Goal: Information Seeking & Learning: Check status

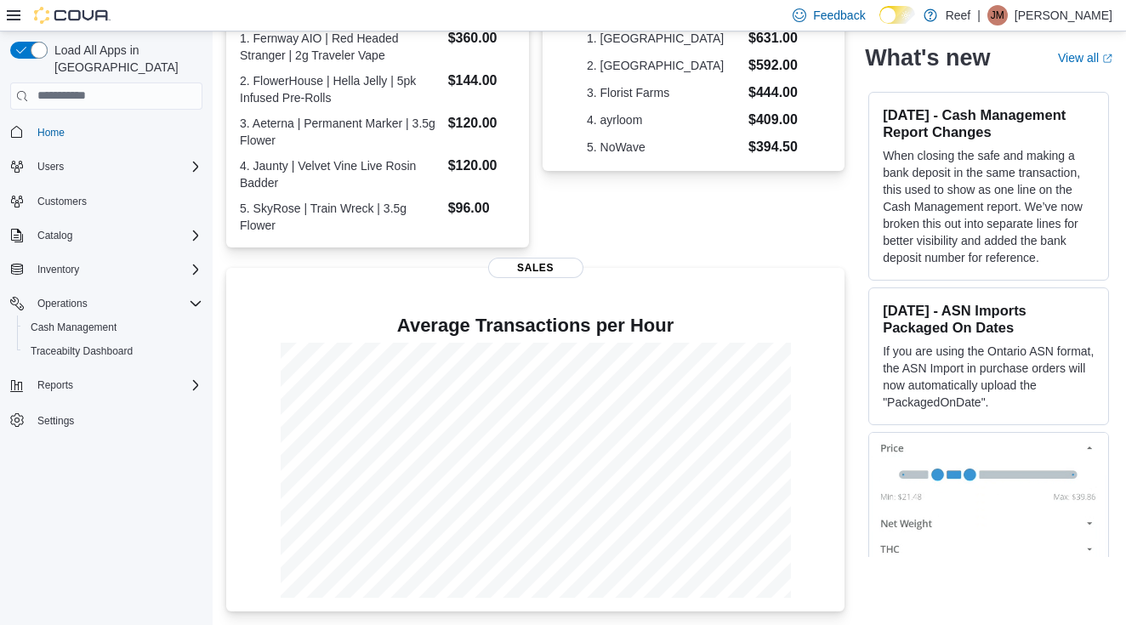
scroll to position [536, 0]
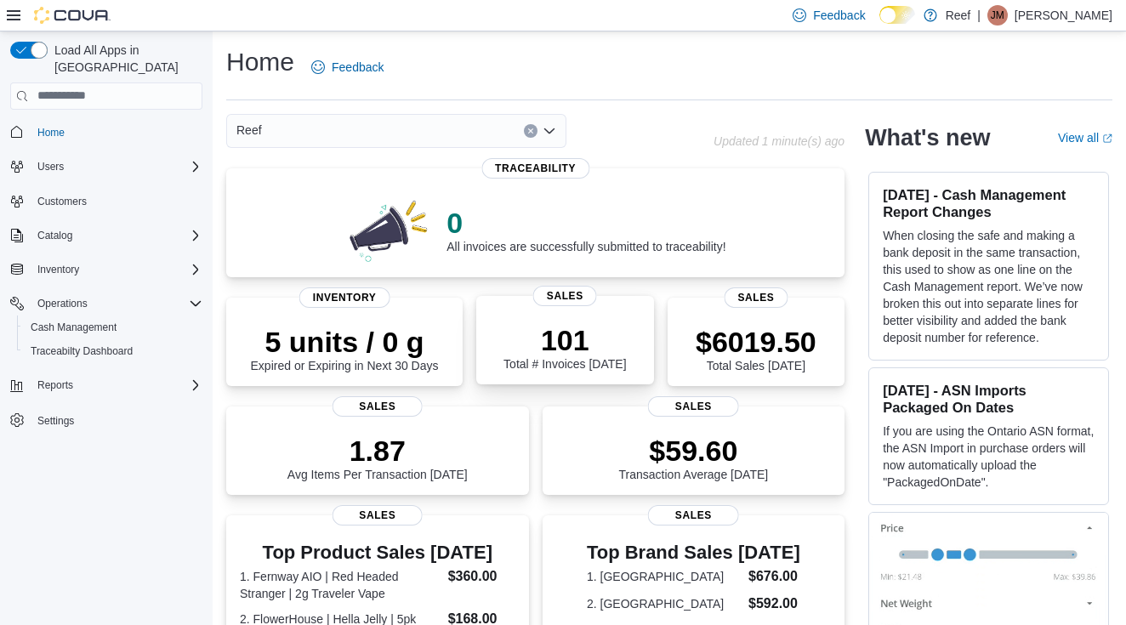
click at [540, 362] on div "101 Total # Invoices Today" at bounding box center [564, 347] width 122 height 48
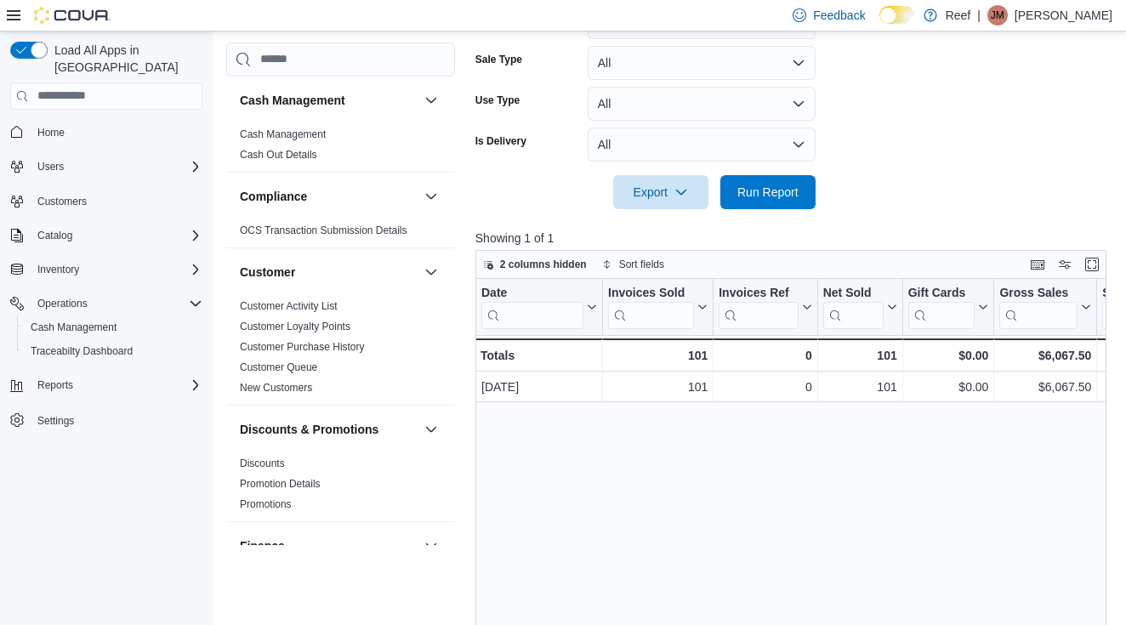
scroll to position [374, 0]
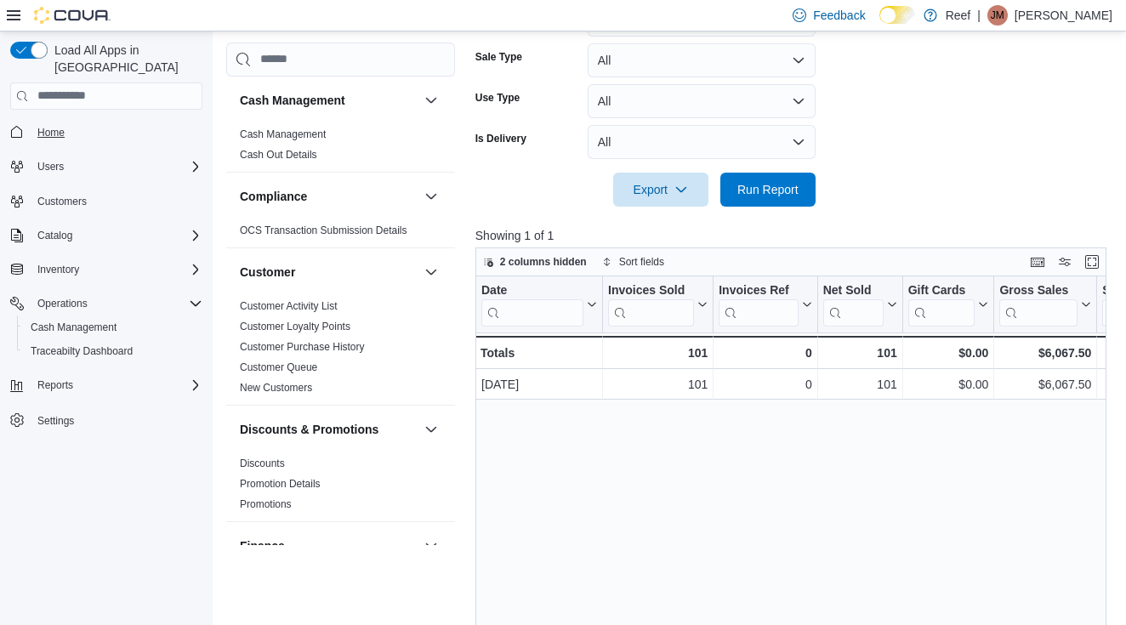
click at [48, 126] on span "Home" at bounding box center [50, 133] width 27 height 14
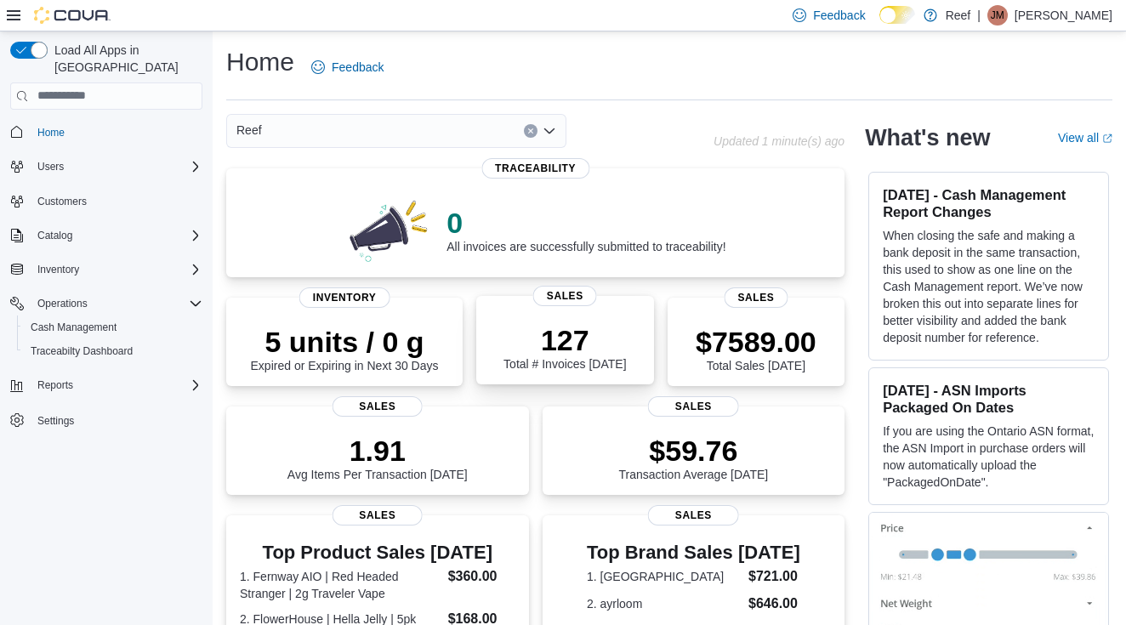
click at [567, 356] on div "127 Total # Invoices Today" at bounding box center [564, 347] width 122 height 48
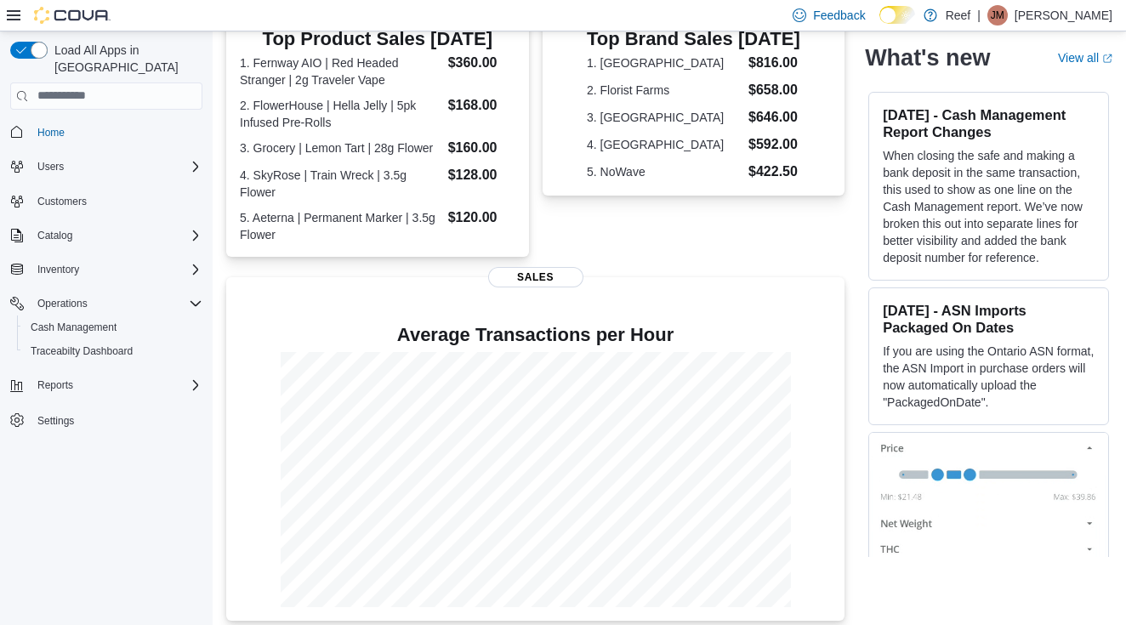
scroll to position [510, 0]
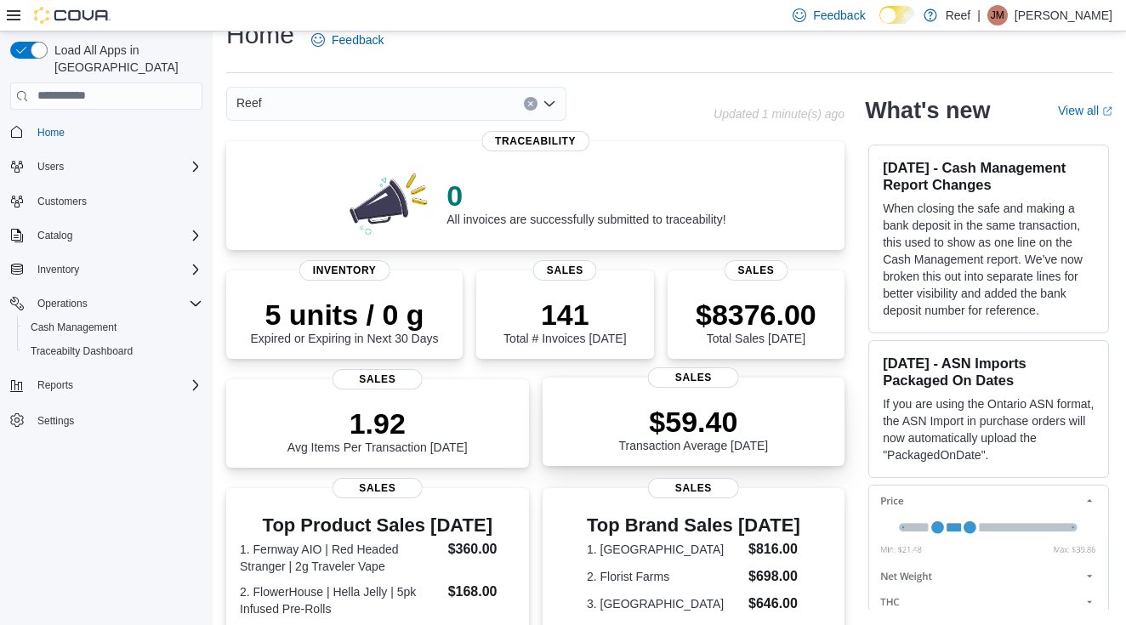
scroll to position [28, 0]
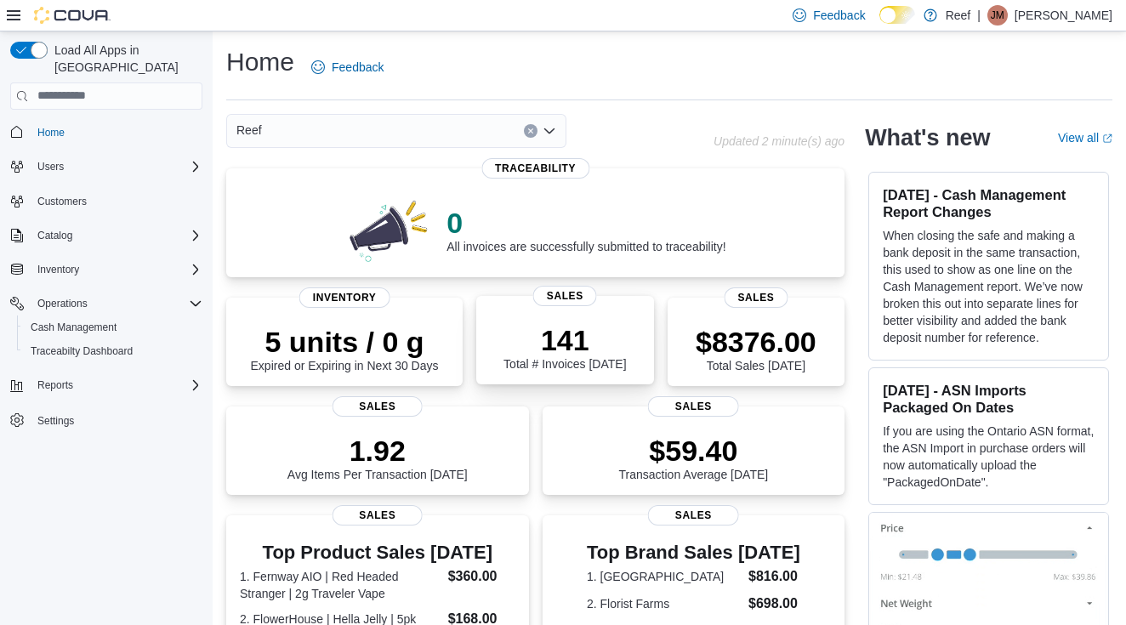
scroll to position [-1, 0]
click at [599, 339] on p "141" at bounding box center [564, 340] width 122 height 34
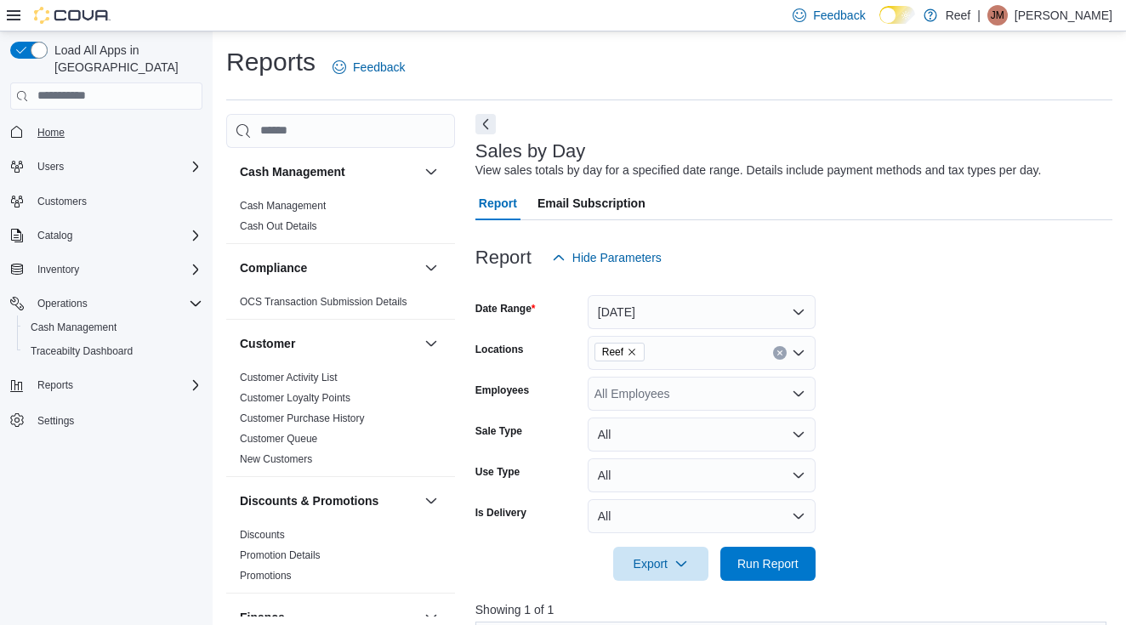
click at [49, 126] on span "Home" at bounding box center [50, 133] width 27 height 14
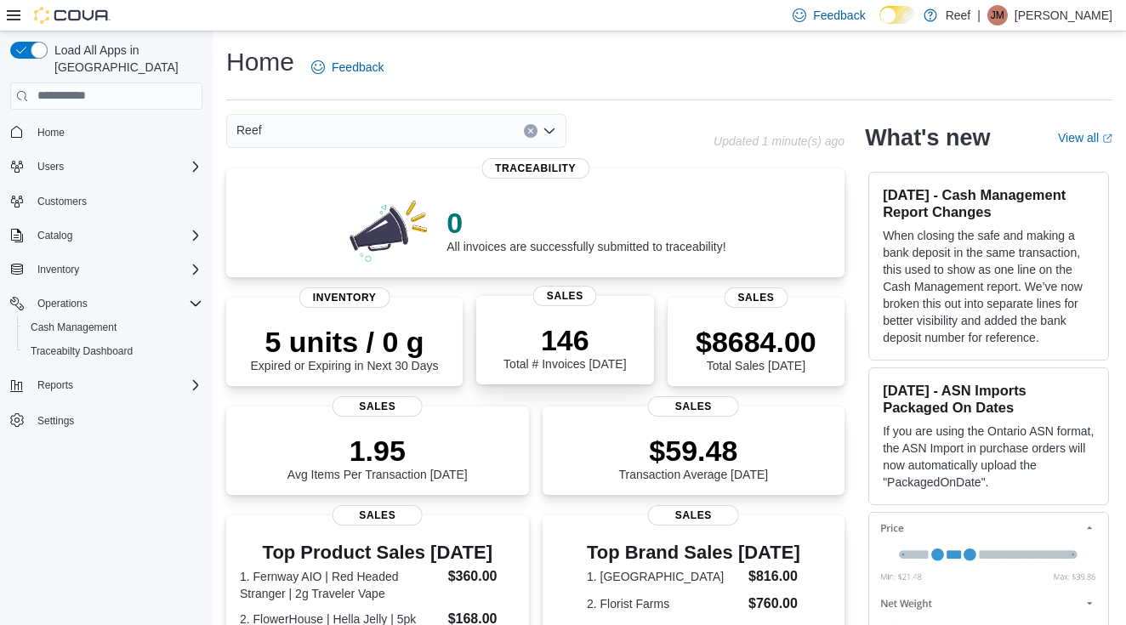
click at [576, 344] on p "146" at bounding box center [564, 340] width 122 height 34
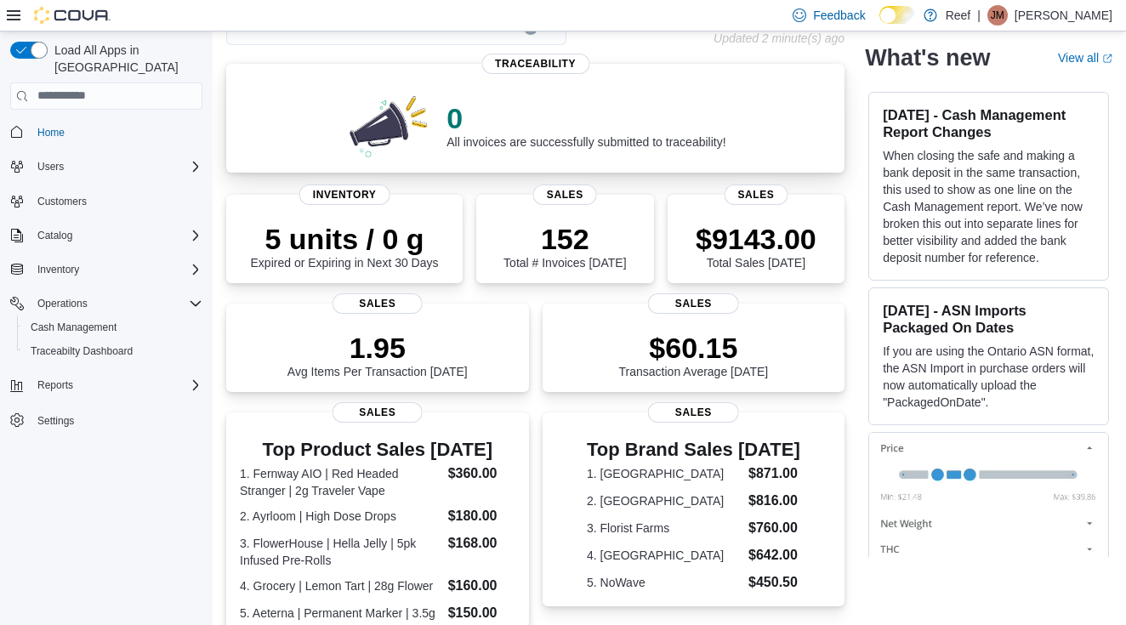
scroll to position [81, 0]
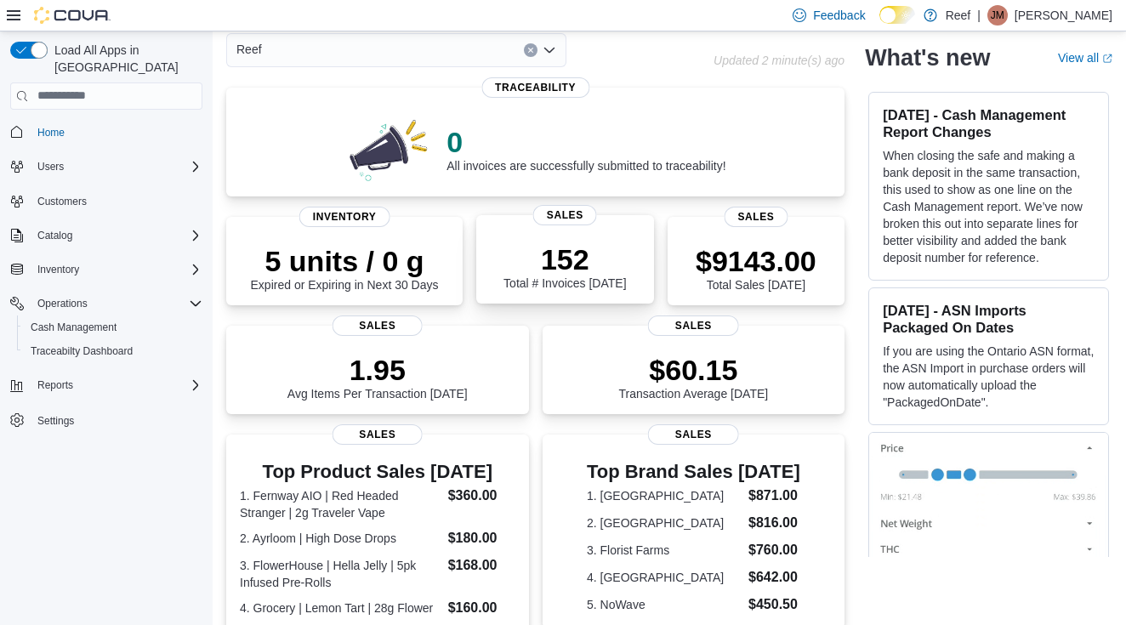
click at [582, 269] on p "152" at bounding box center [564, 259] width 122 height 34
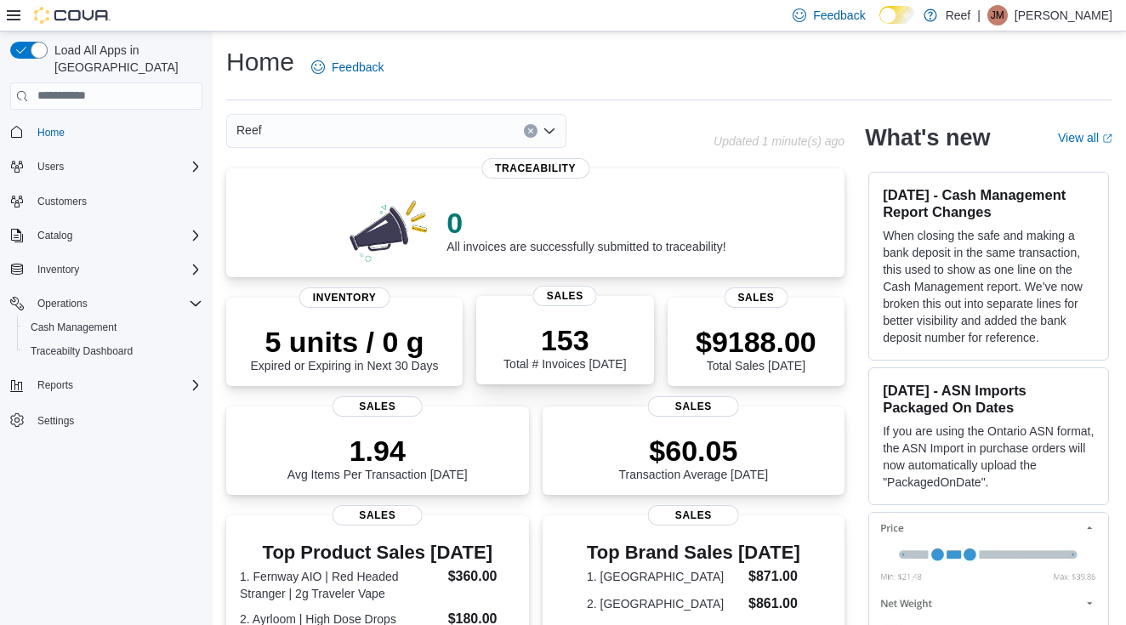
click at [567, 356] on div "153 Total # Invoices Today" at bounding box center [564, 347] width 122 height 48
click at [596, 364] on div "158 Total # Invoices Today" at bounding box center [564, 347] width 122 height 48
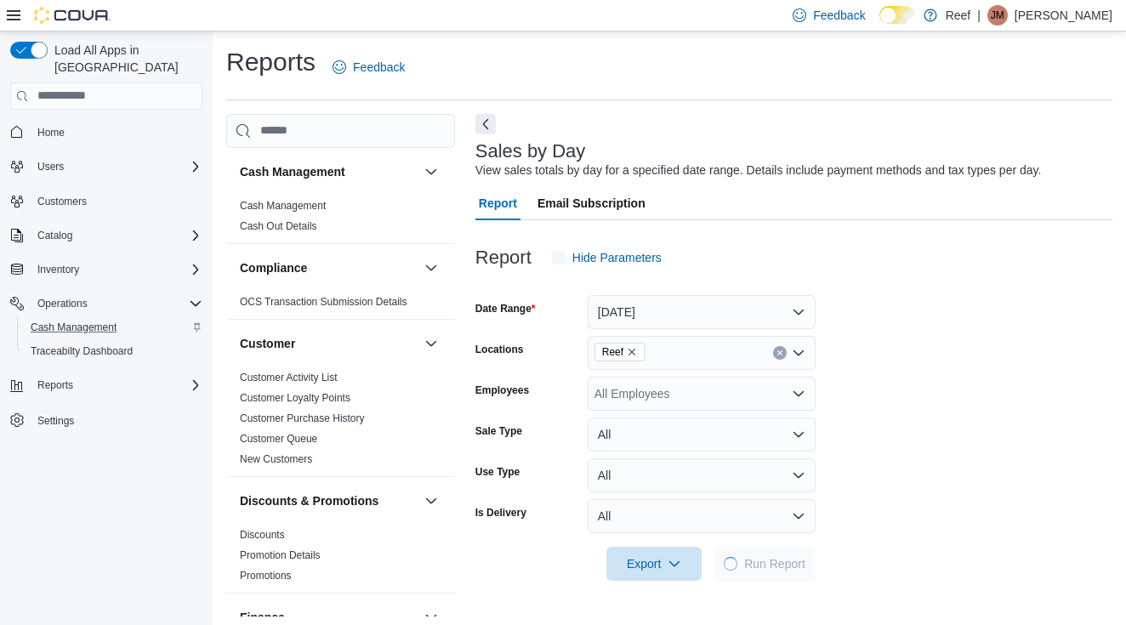
scroll to position [4, 0]
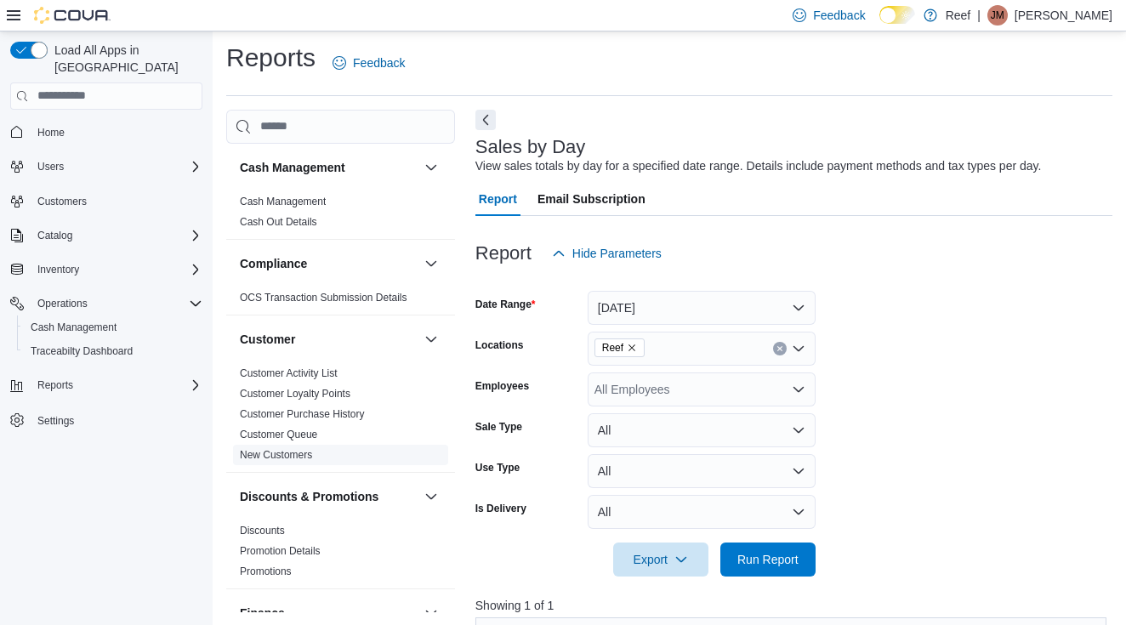
click at [289, 459] on link "New Customers" at bounding box center [276, 455] width 72 height 12
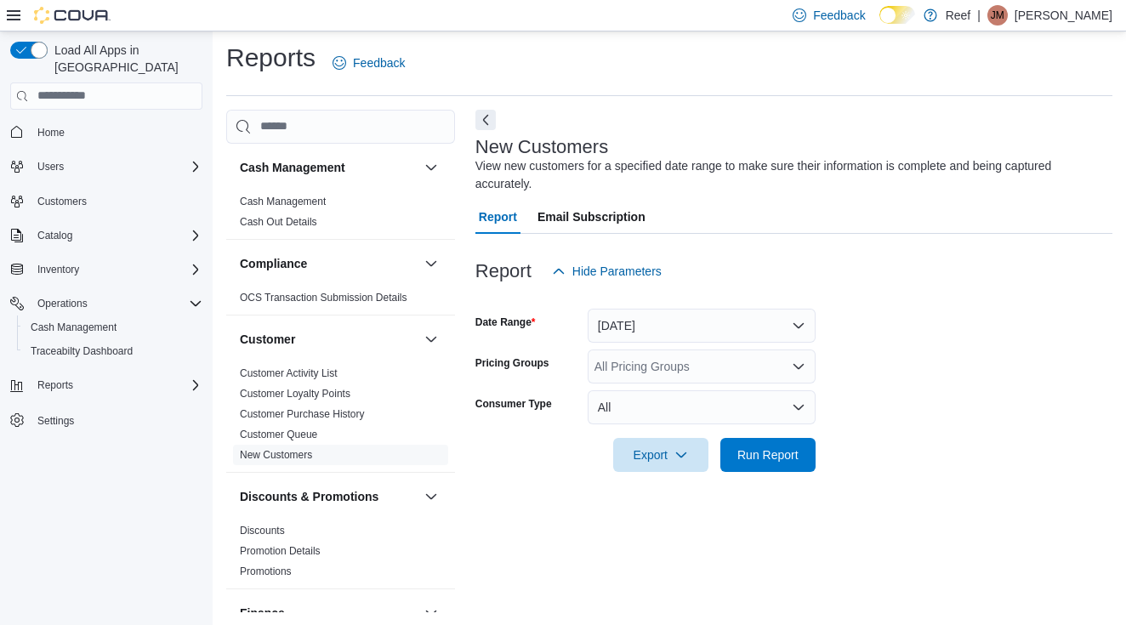
click at [683, 321] on button "Yesterday" at bounding box center [701, 326] width 228 height 34
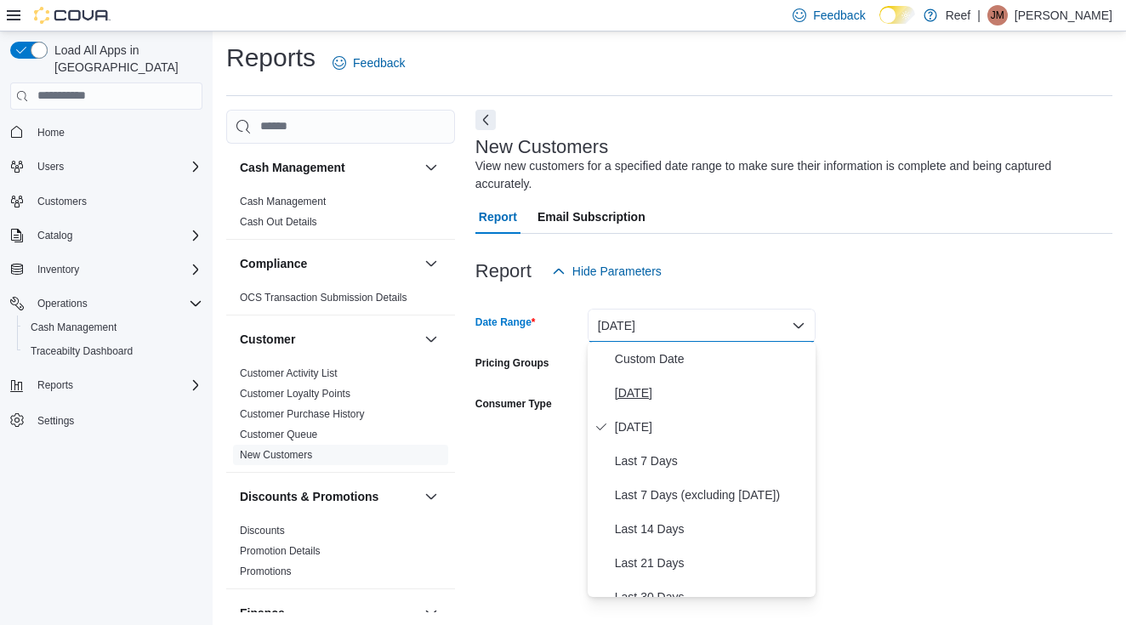
click at [654, 395] on span "Today" at bounding box center [712, 393] width 194 height 20
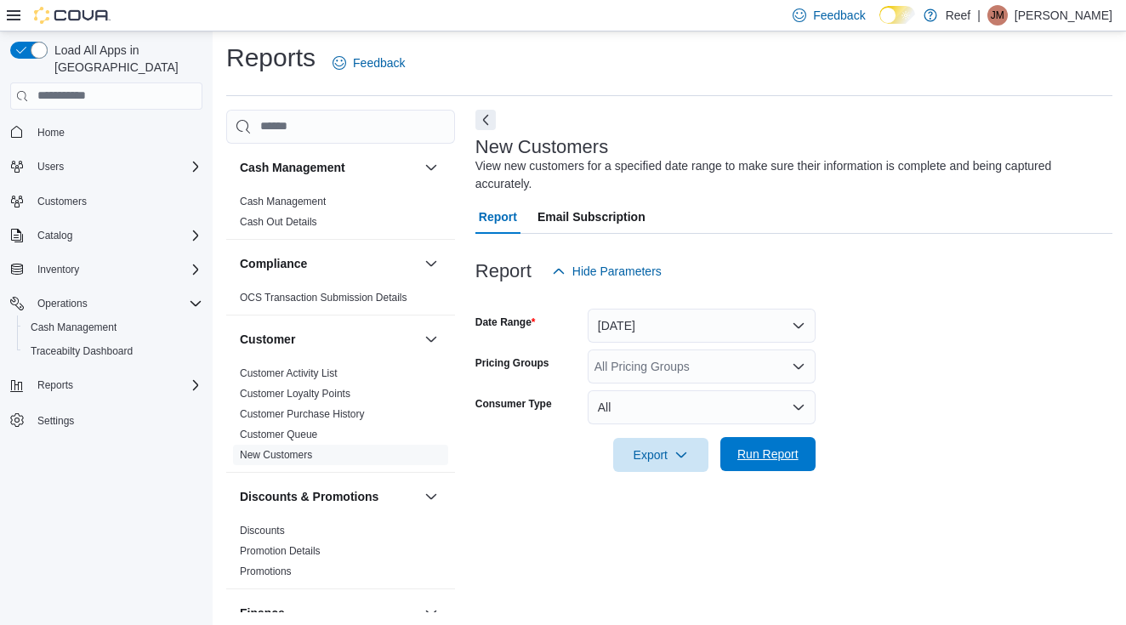
click at [740, 462] on span "Run Report" at bounding box center [767, 454] width 75 height 34
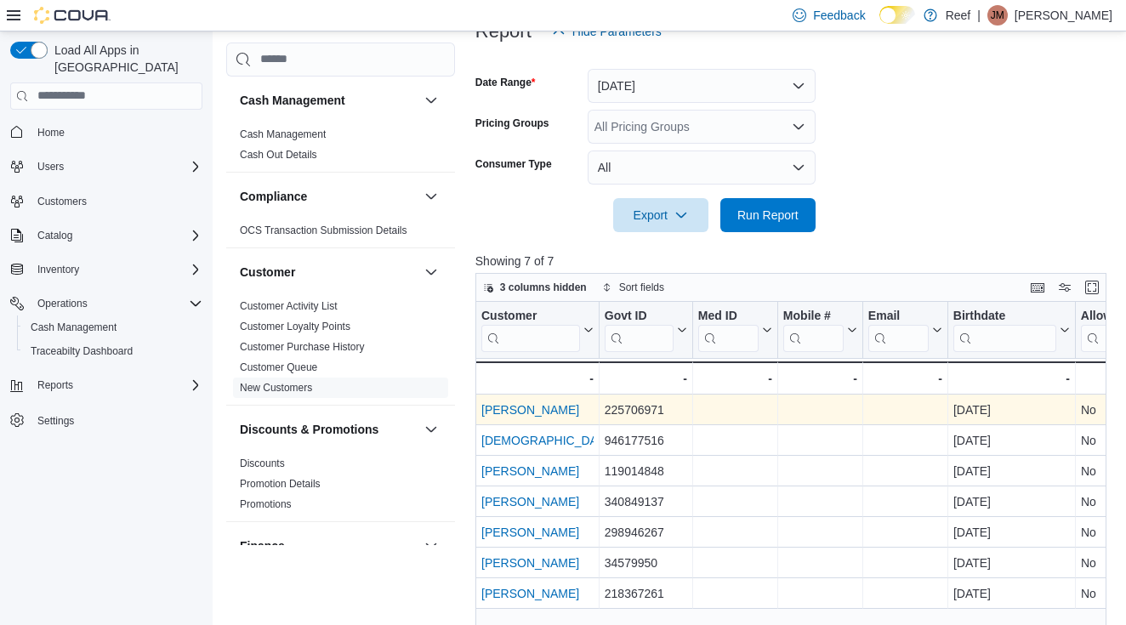
click at [536, 411] on link "Brandon Wylie" at bounding box center [530, 410] width 98 height 14
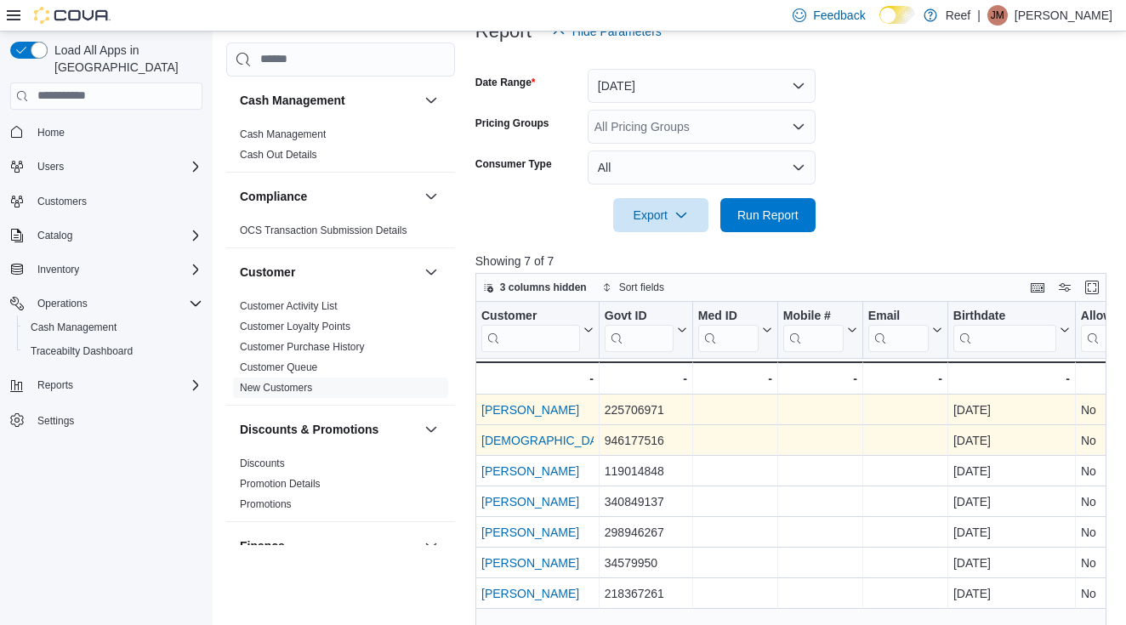
click at [542, 442] on link "Christian Pollak" at bounding box center [596, 441] width 231 height 14
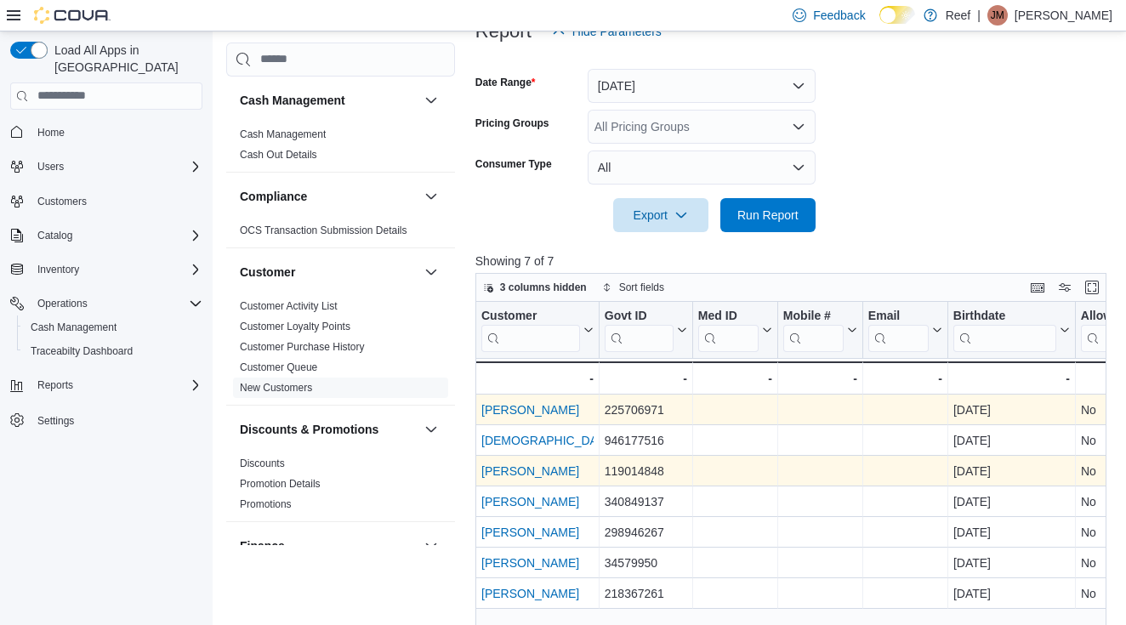
click at [526, 474] on link "Elijah Cole" at bounding box center [530, 471] width 98 height 14
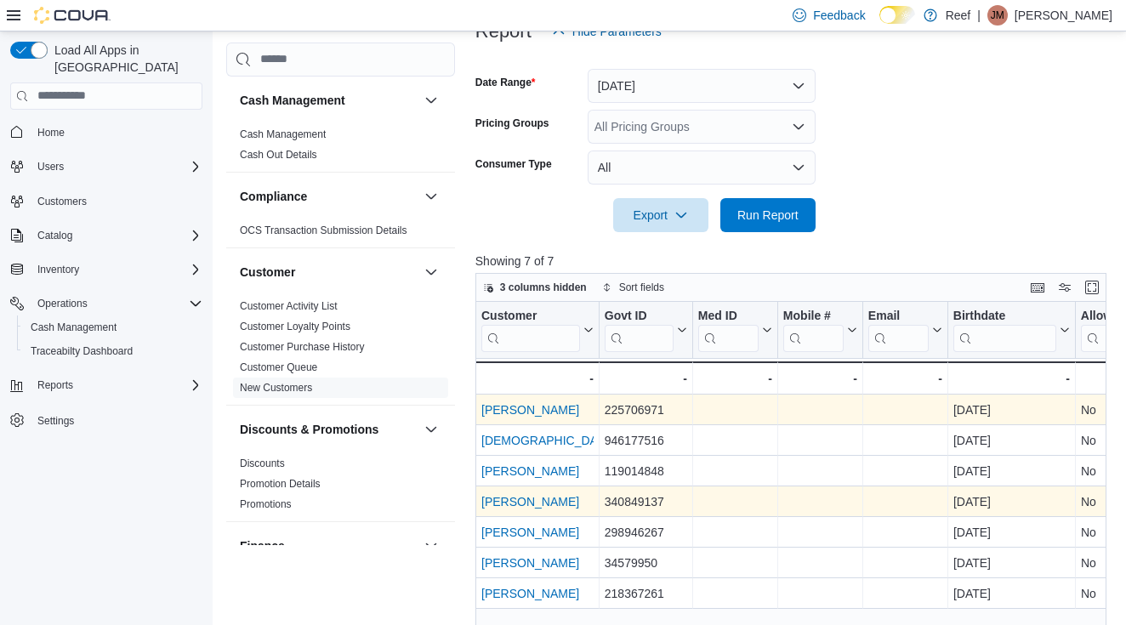
click at [497, 503] on link "Eric Warshauer" at bounding box center [530, 502] width 98 height 14
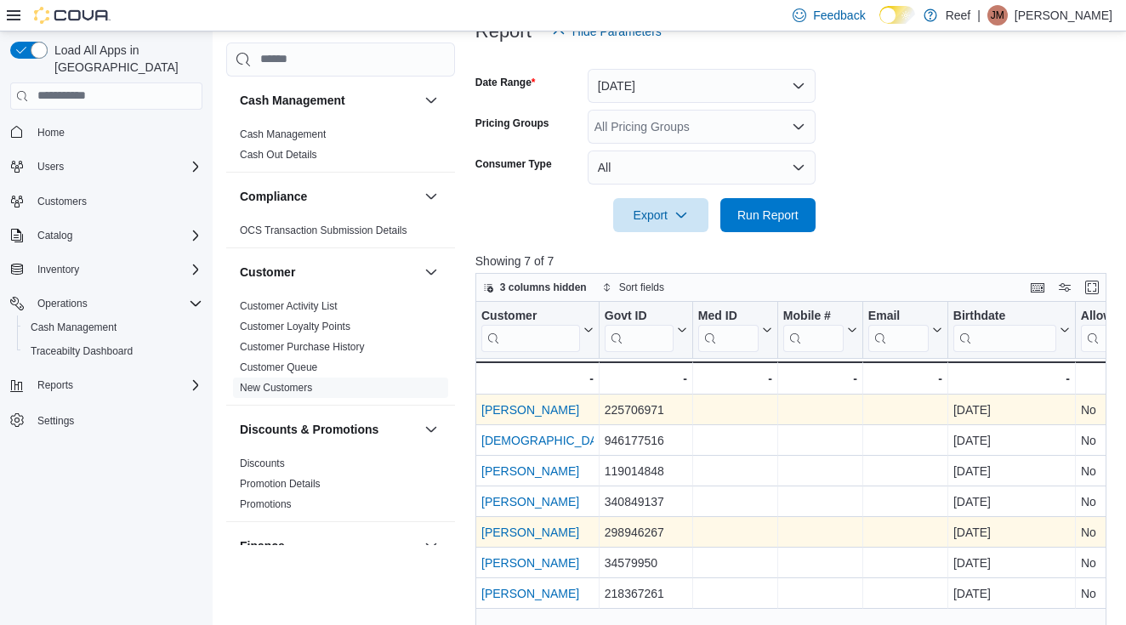
click at [501, 533] on link "Frank Zotto" at bounding box center [530, 532] width 98 height 14
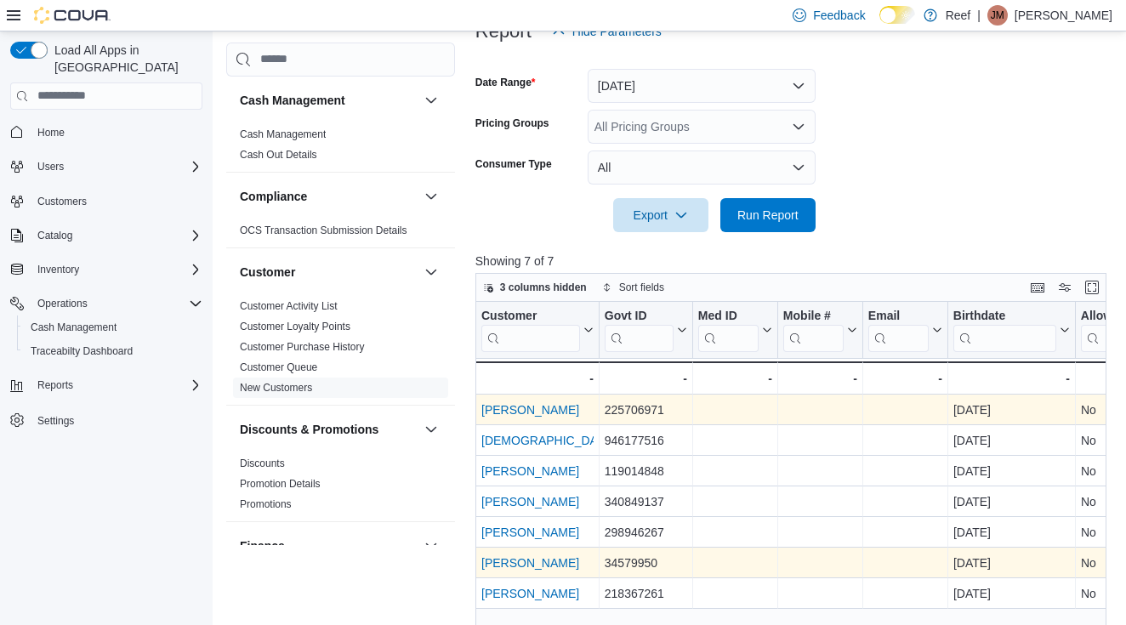
click at [523, 565] on link "Jacob Hamilton" at bounding box center [530, 563] width 98 height 14
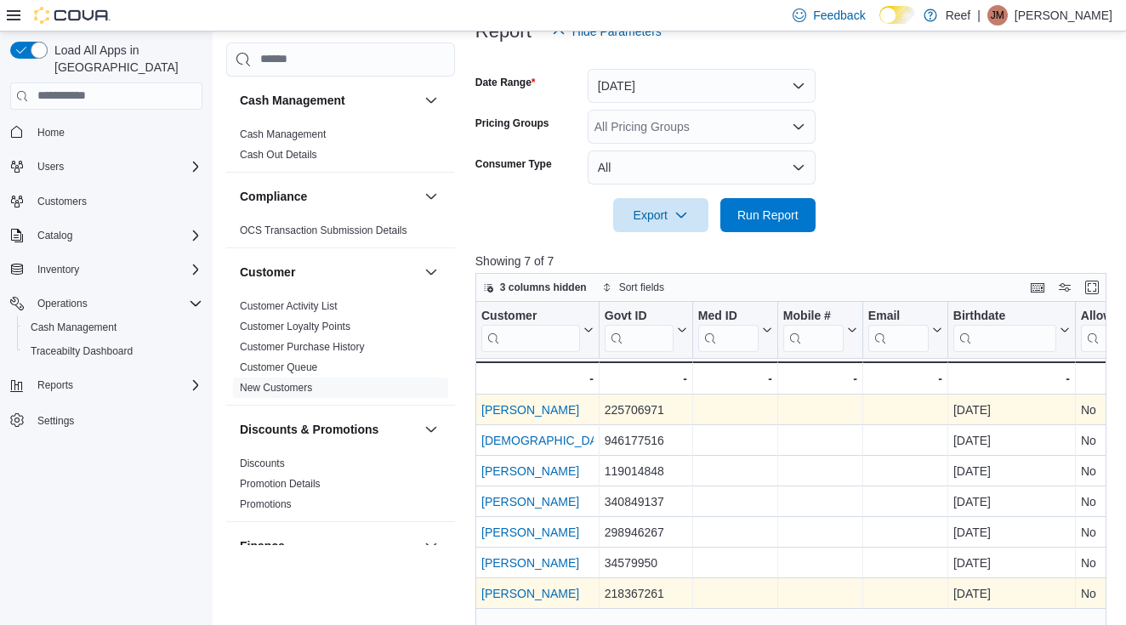
click at [511, 598] on link "Robert Cole" at bounding box center [530, 594] width 98 height 14
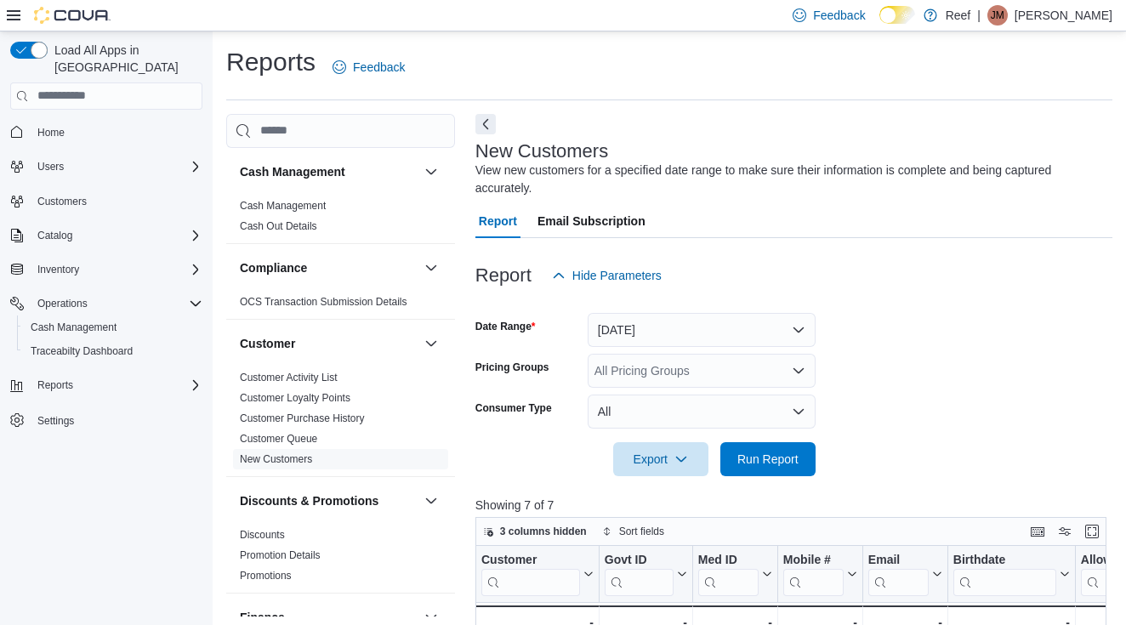
click at [647, 336] on button "Today" at bounding box center [701, 330] width 228 height 34
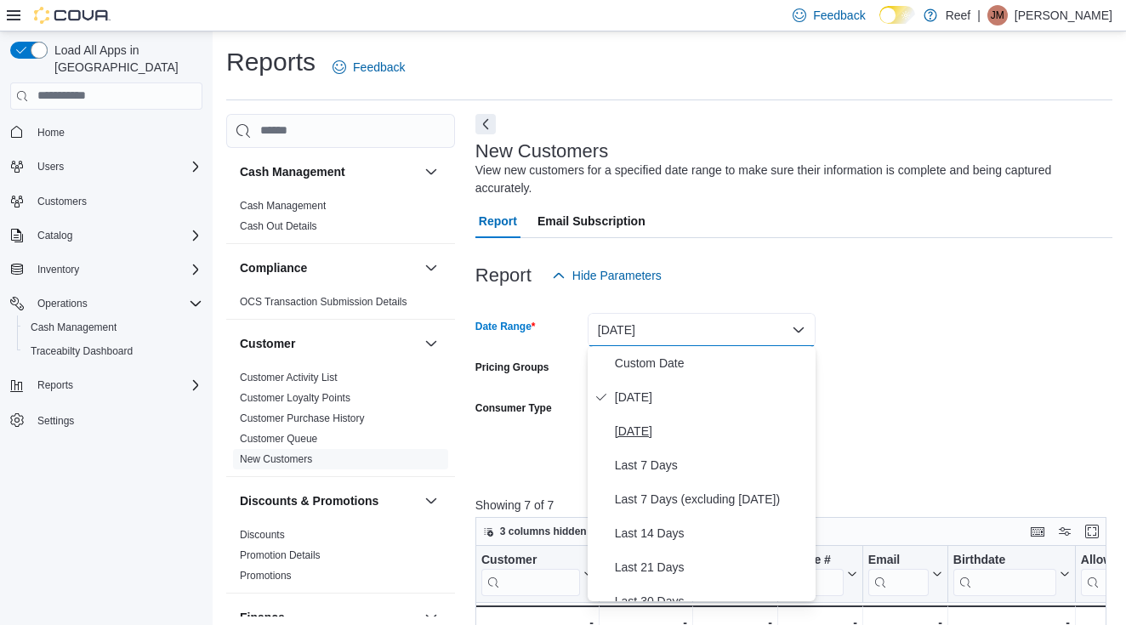
click at [638, 434] on span "Yesterday" at bounding box center [712, 431] width 194 height 20
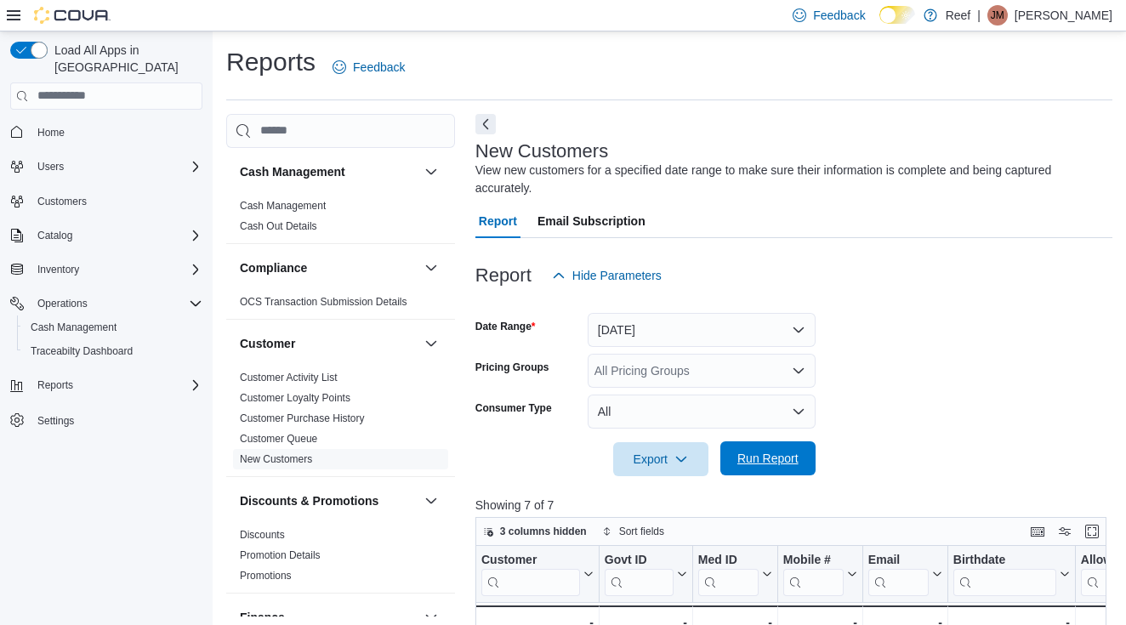
click at [763, 466] on span "Run Report" at bounding box center [767, 458] width 75 height 34
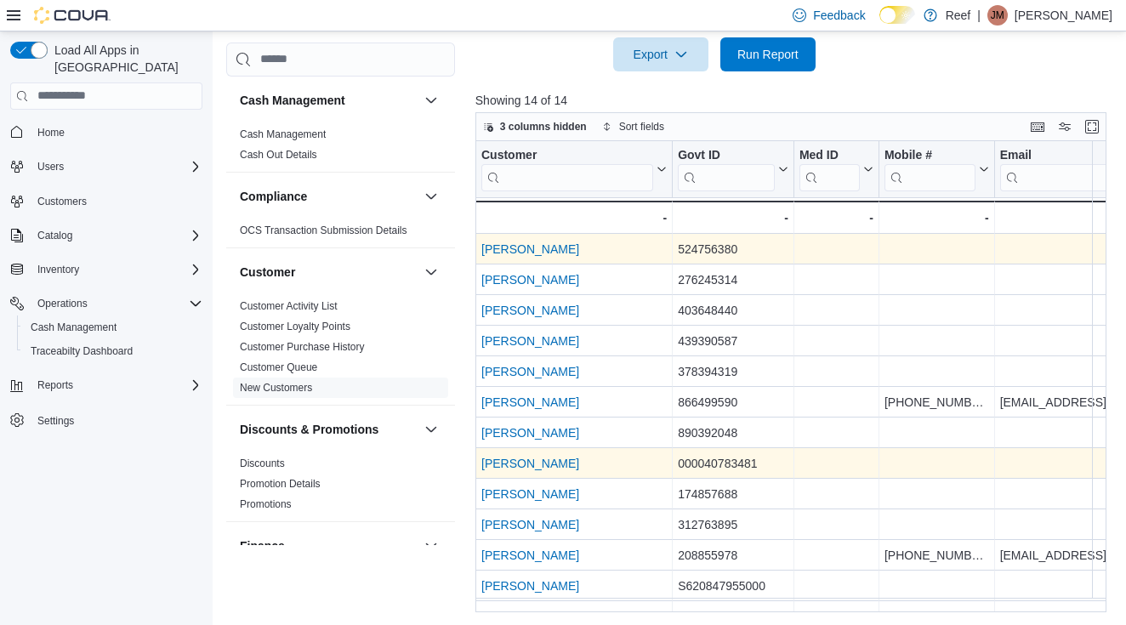
click at [547, 250] on link "Daniel Mancuso" at bounding box center [530, 249] width 98 height 14
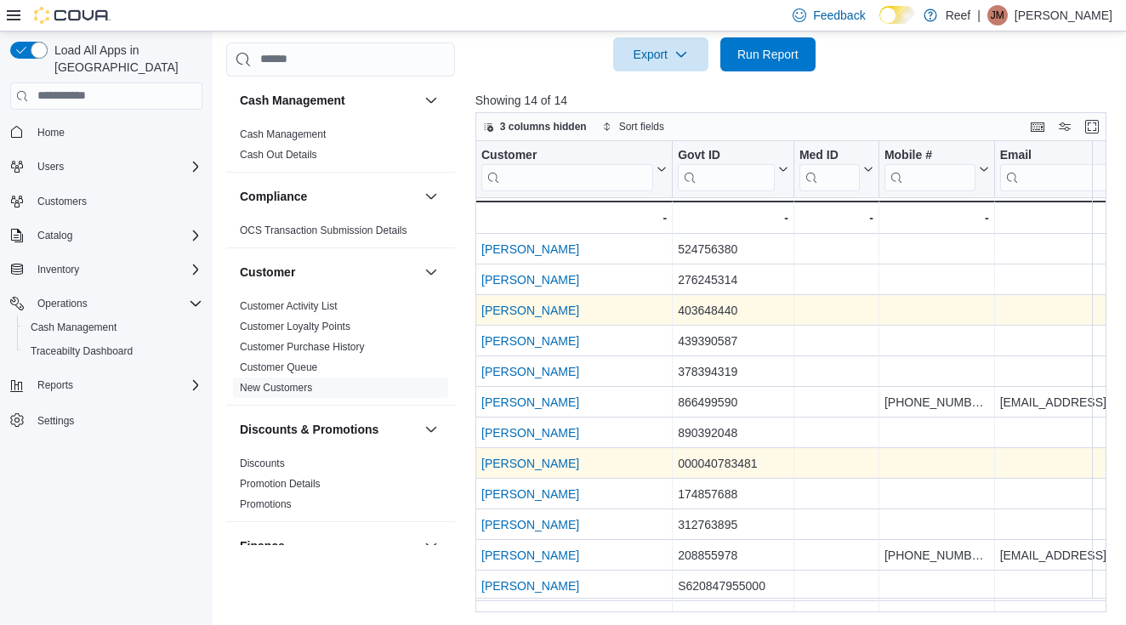
click at [525, 309] on link "James Rice" at bounding box center [530, 310] width 98 height 14
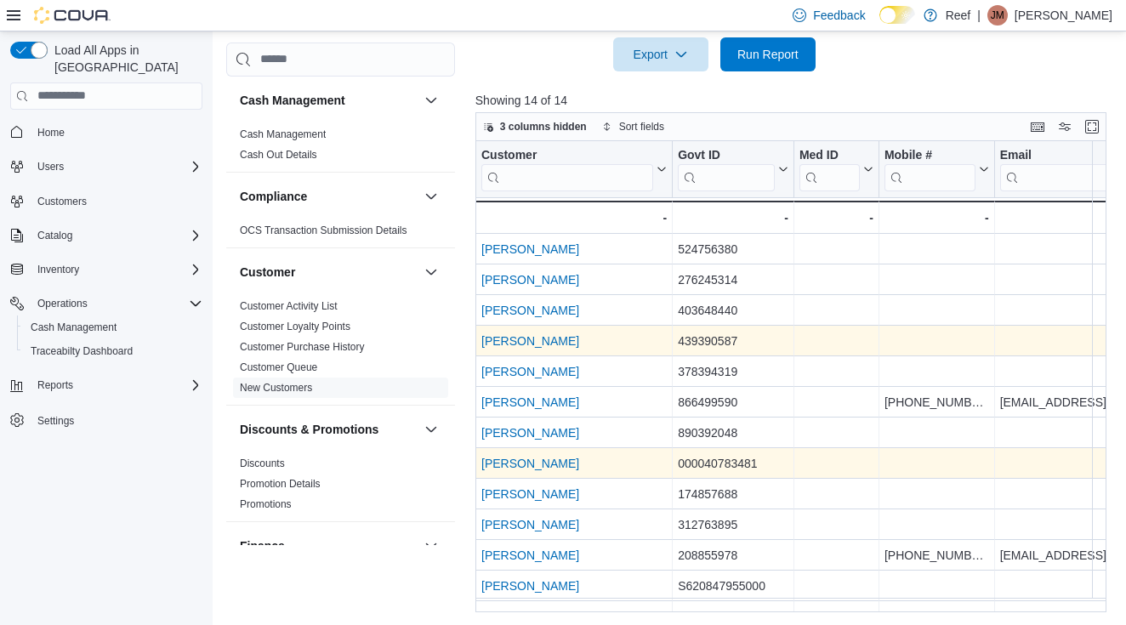
click at [525, 344] on link "Janelle O'bryan" at bounding box center [530, 341] width 98 height 14
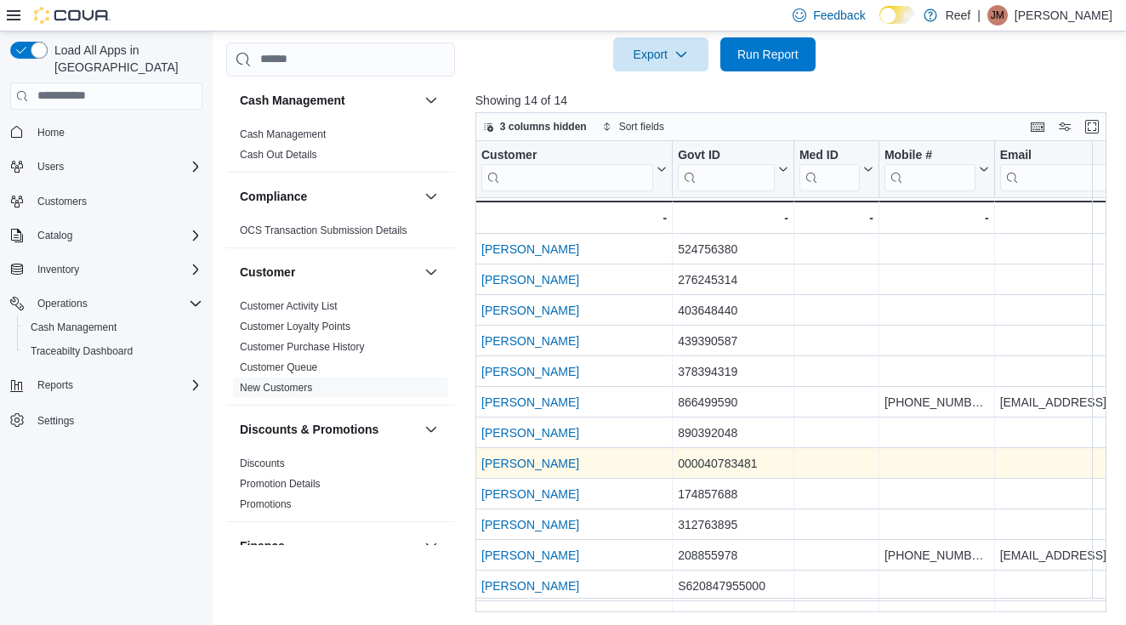
click at [538, 462] on link "Parker Sgambati" at bounding box center [530, 463] width 98 height 14
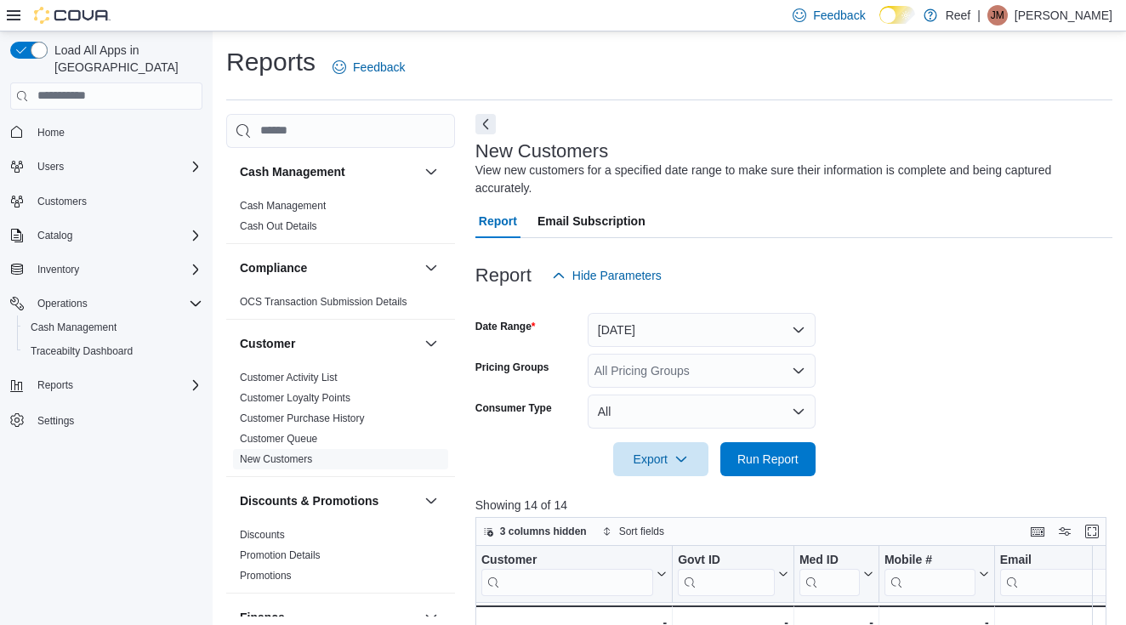
click at [650, 323] on button "Yesterday" at bounding box center [701, 330] width 228 height 34
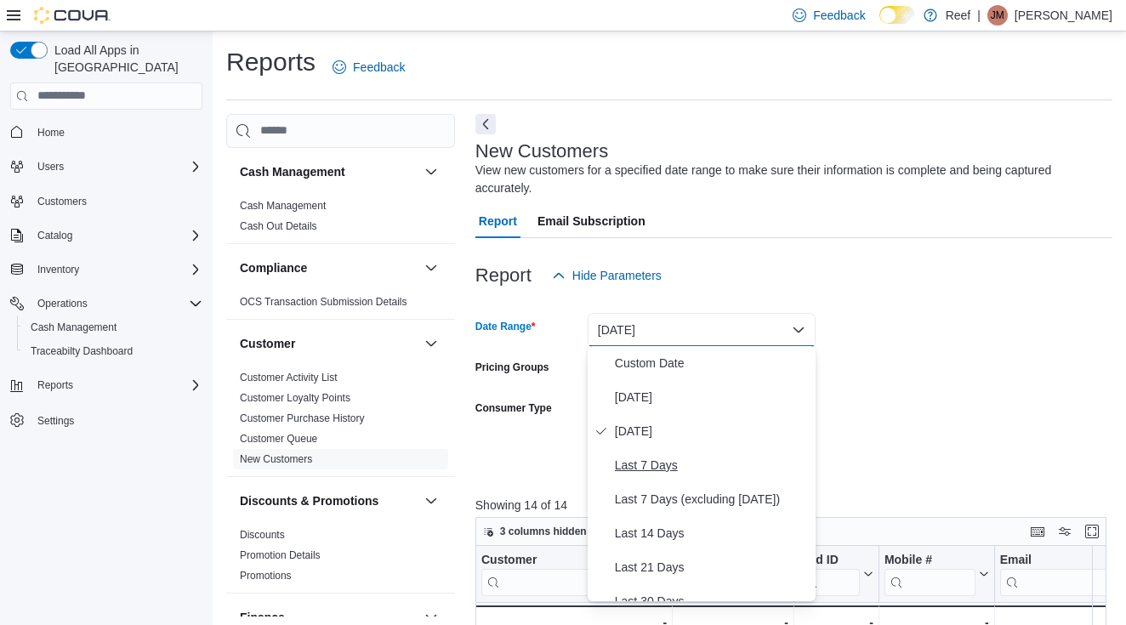
click at [636, 458] on span "Last 7 Days" at bounding box center [712, 465] width 194 height 20
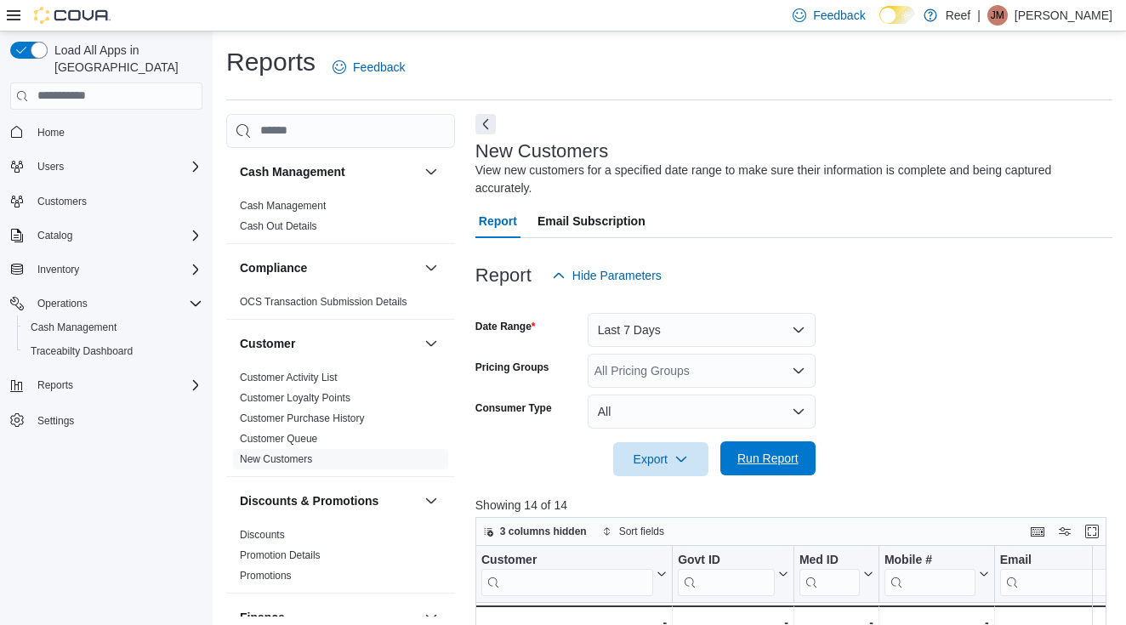
click at [753, 458] on span "Run Report" at bounding box center [767, 458] width 61 height 17
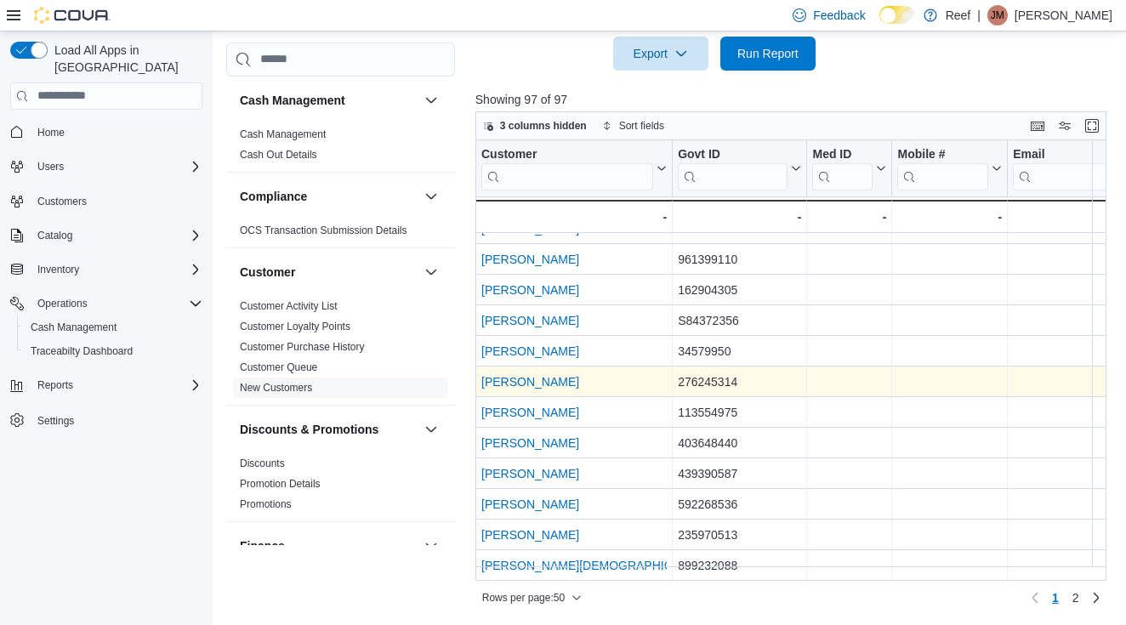
scroll to position [405, 0]
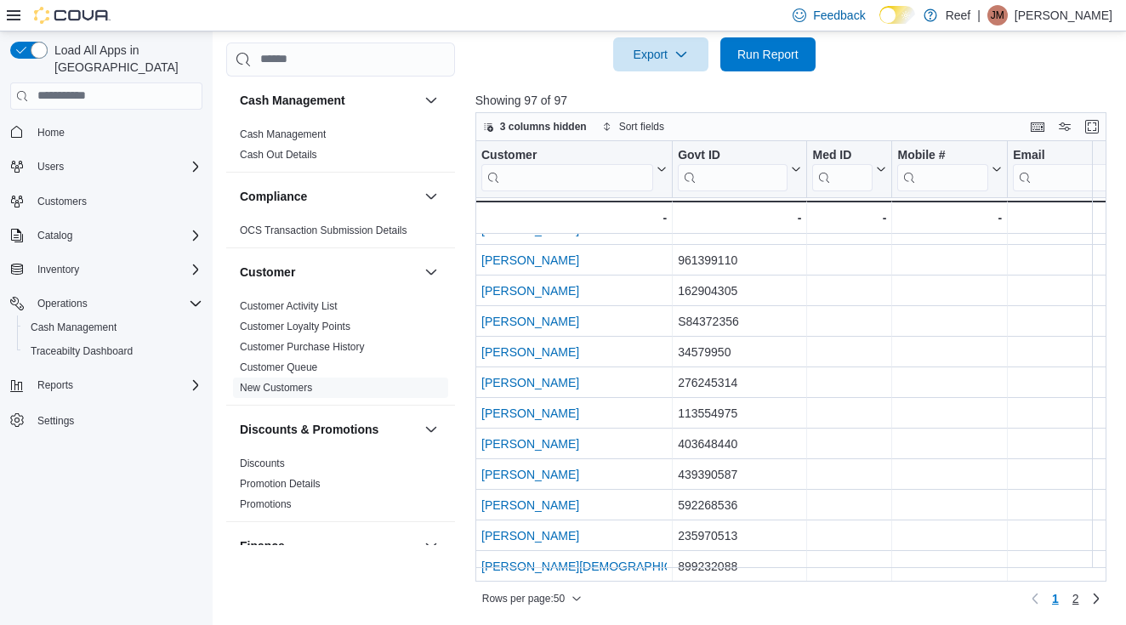
click at [1075, 599] on span "2" at bounding box center [1075, 598] width 7 height 17
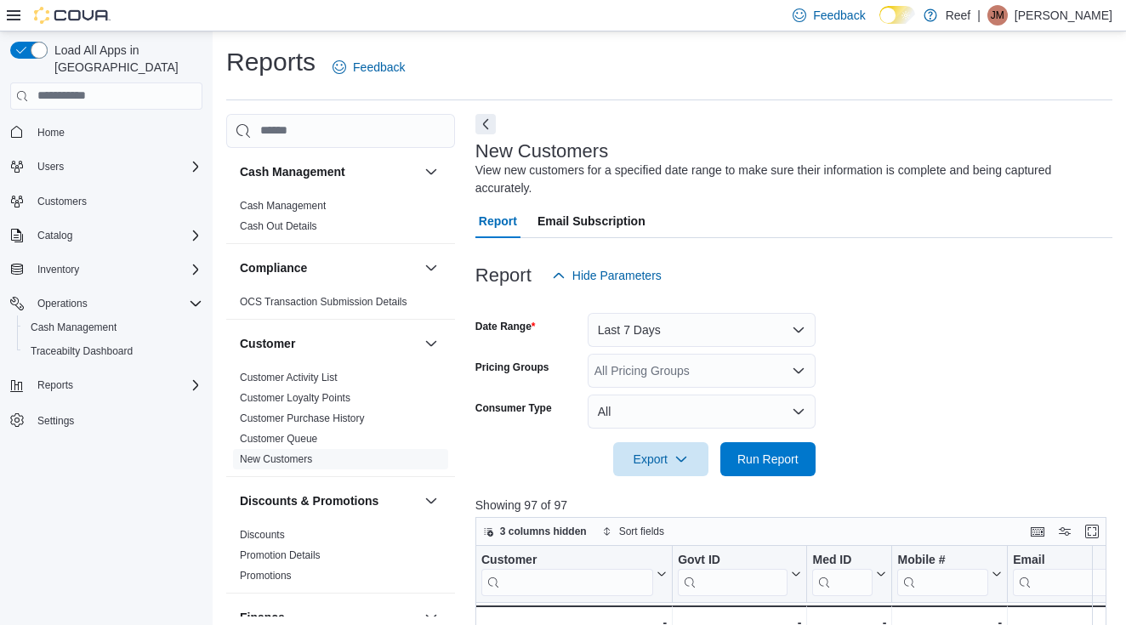
scroll to position [0, 0]
click at [666, 337] on button "Last 7 Days" at bounding box center [701, 330] width 228 height 34
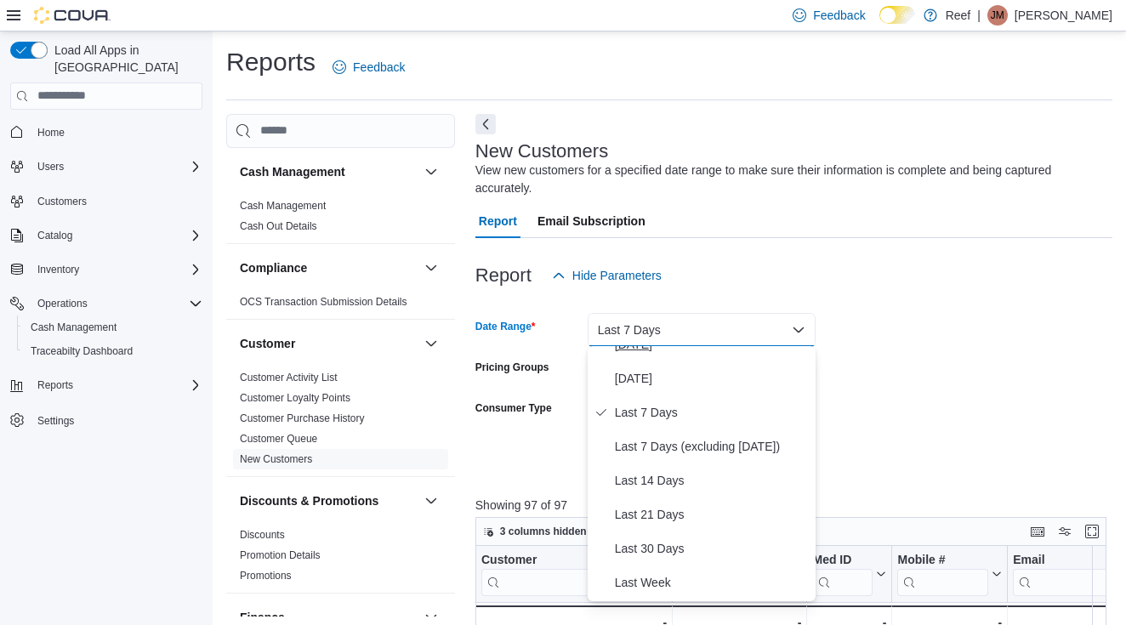
scroll to position [98, 0]
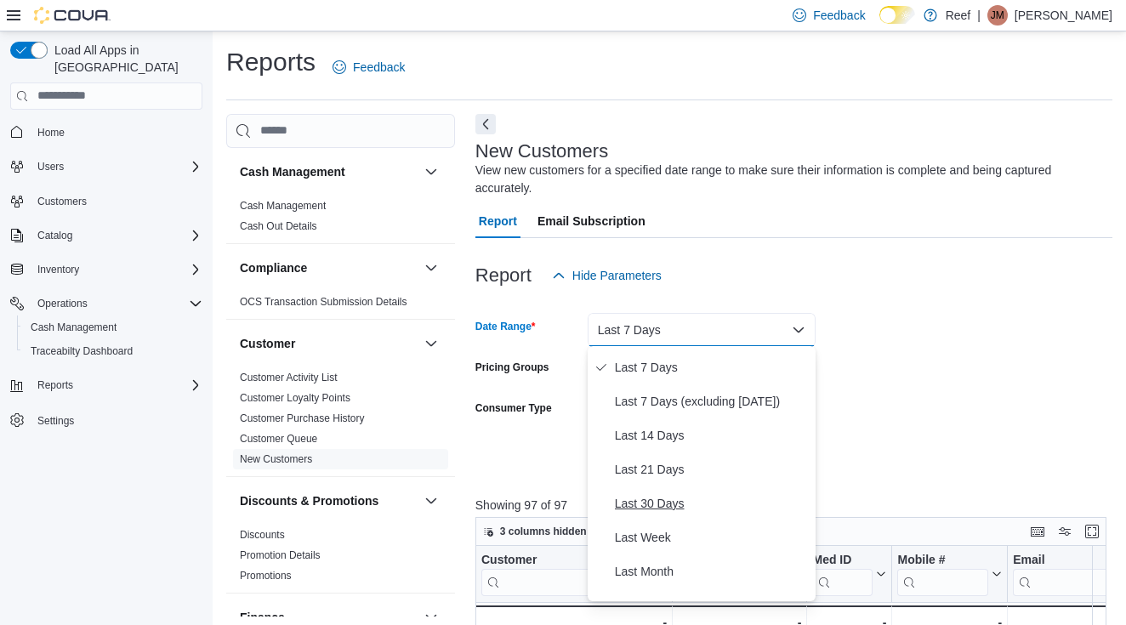
click at [649, 499] on span "Last 30 Days" at bounding box center [712, 503] width 194 height 20
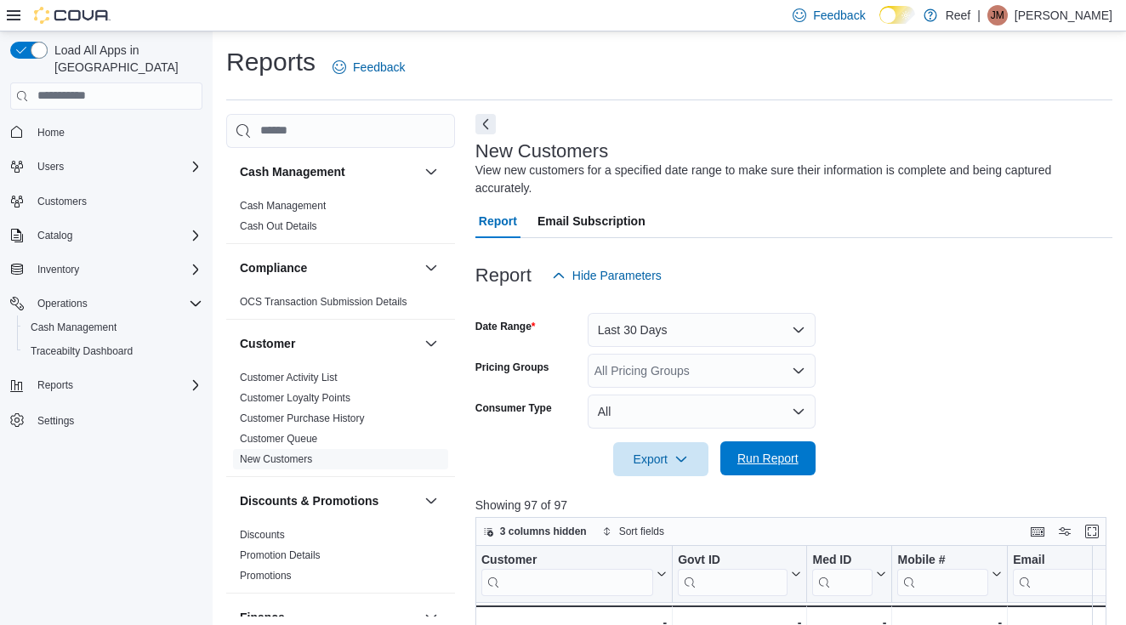
click at [780, 461] on span "Run Report" at bounding box center [767, 458] width 61 height 17
click at [53, 126] on span "Home" at bounding box center [50, 133] width 27 height 14
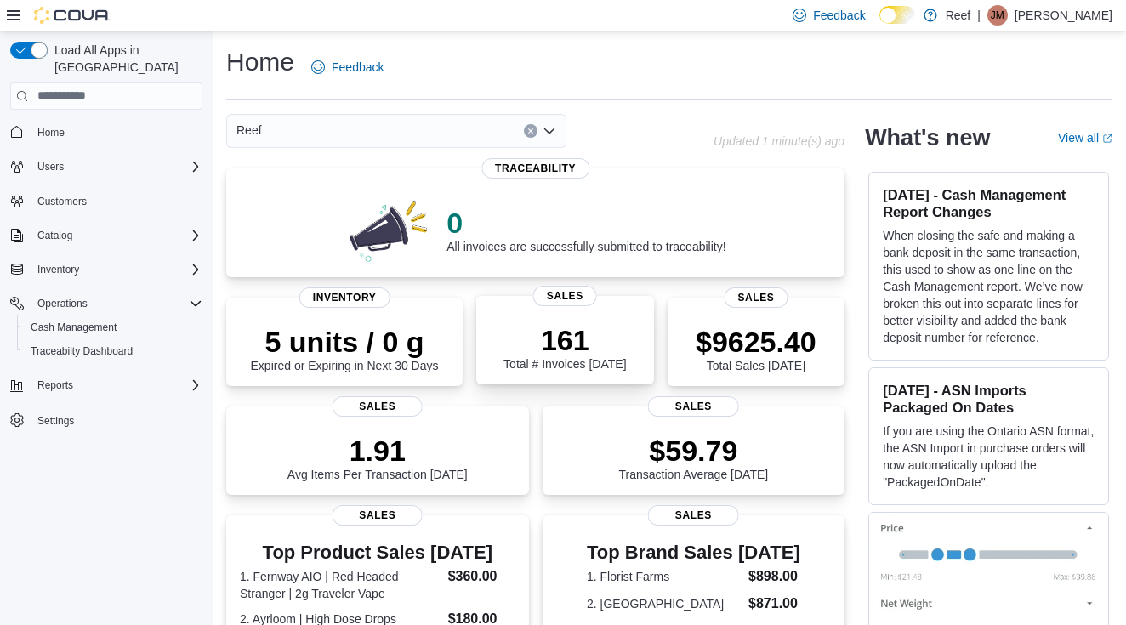
click at [569, 349] on p "161" at bounding box center [564, 340] width 122 height 34
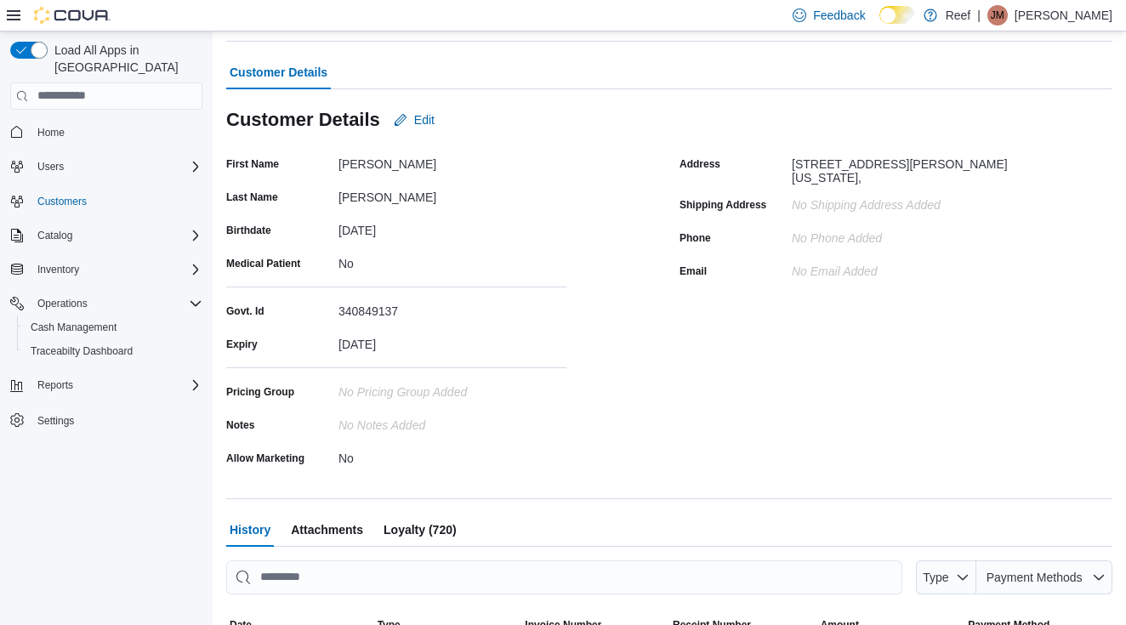
scroll to position [50, 0]
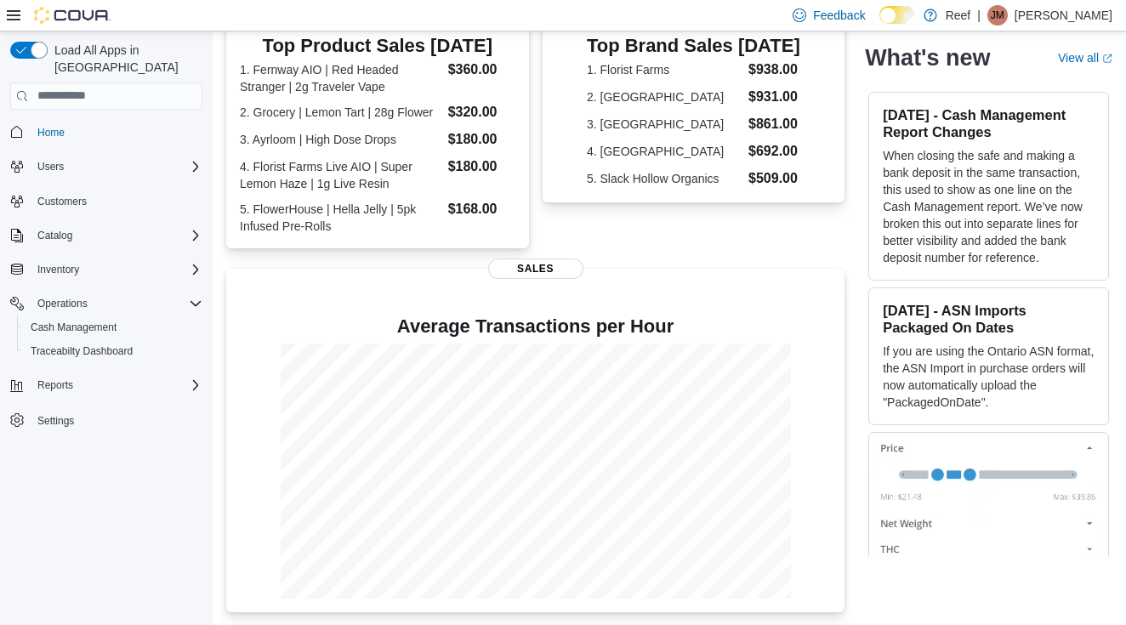
scroll to position [505, 0]
